Goal: Find specific page/section: Find specific page/section

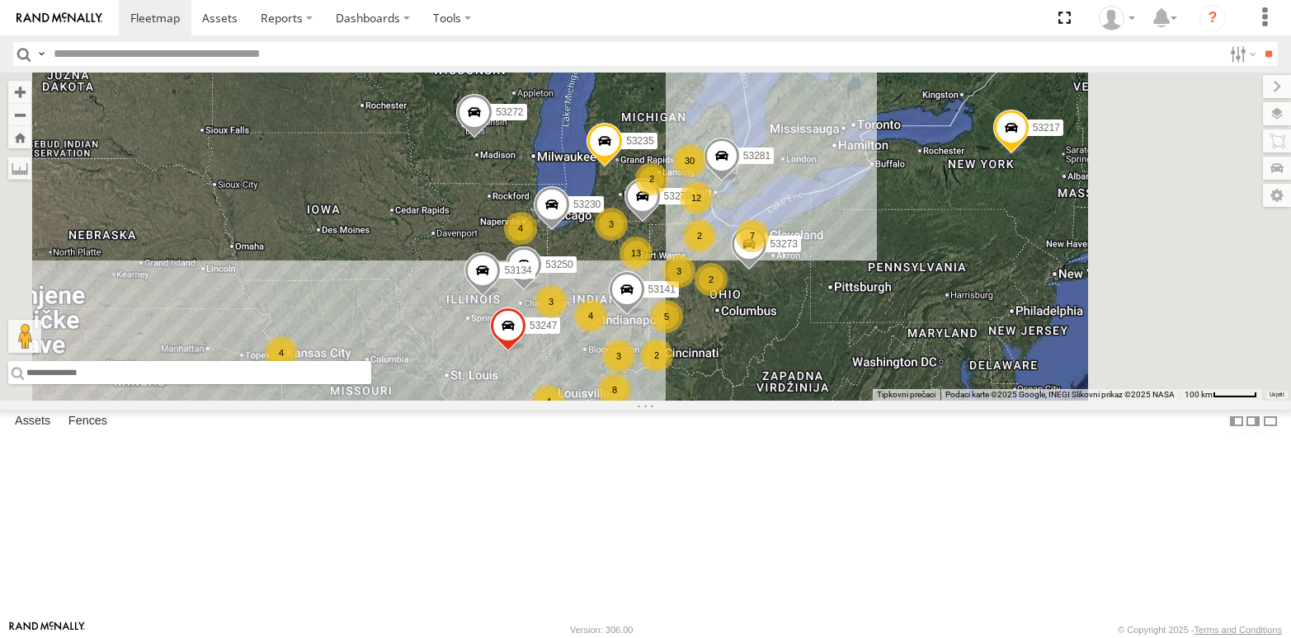
click at [371, 384] on input "text" at bounding box center [189, 372] width 363 height 23
paste input "**********"
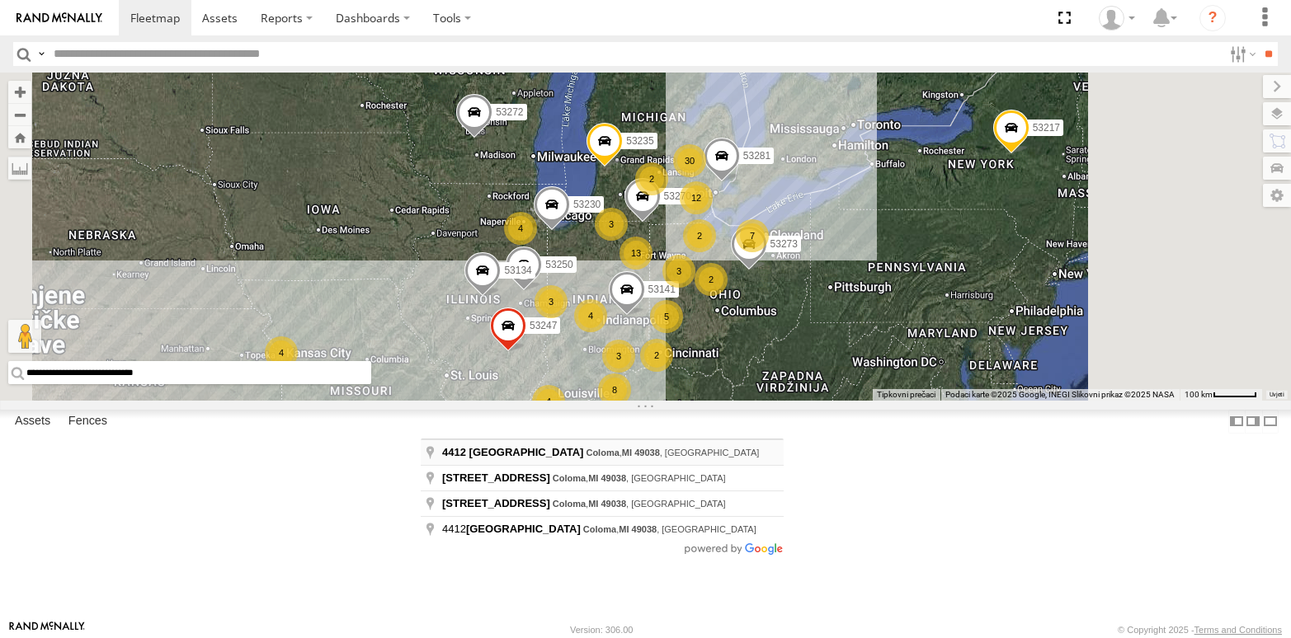
type input "**********"
